Goal: Navigation & Orientation: Find specific page/section

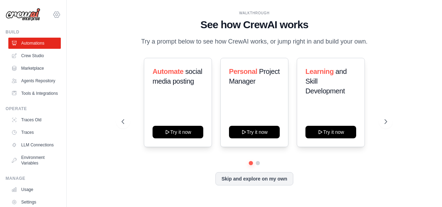
click at [56, 15] on icon at bounding box center [57, 15] width 2 height 2
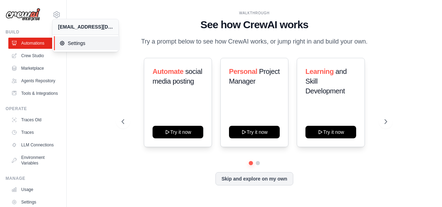
click at [67, 47] on link "Settings" at bounding box center [87, 43] width 66 height 14
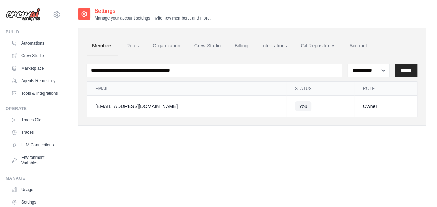
click at [15, 16] on img at bounding box center [23, 14] width 35 height 13
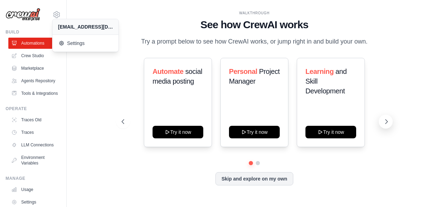
click at [388, 122] on icon at bounding box center [387, 121] width 2 height 4
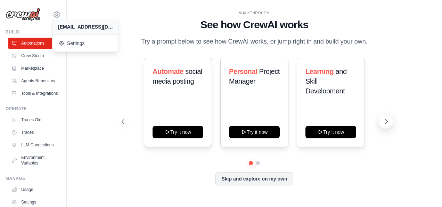
click at [388, 122] on icon at bounding box center [387, 121] width 2 height 4
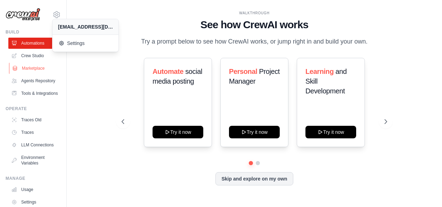
click at [36, 71] on link "Marketplace" at bounding box center [35, 68] width 53 height 11
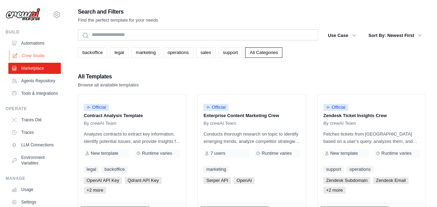
click at [35, 54] on link "Crew Studio" at bounding box center [35, 55] width 53 height 11
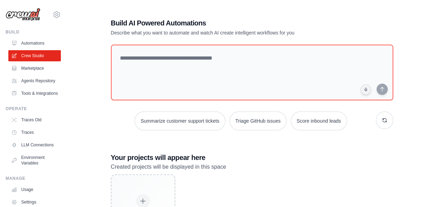
click at [20, 11] on img at bounding box center [23, 14] width 35 height 13
click at [28, 19] on img at bounding box center [23, 14] width 35 height 13
click at [30, 17] on img at bounding box center [23, 14] width 35 height 13
